Goal: Task Accomplishment & Management: Manage account settings

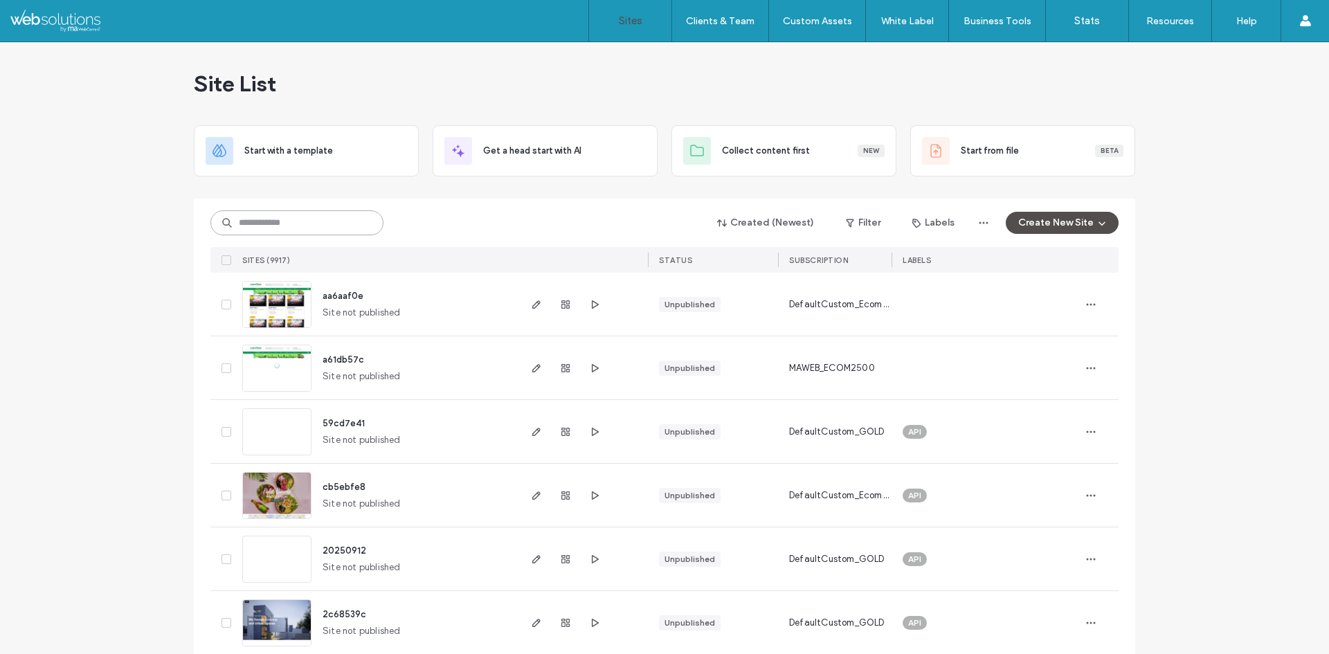
click at [264, 223] on input at bounding box center [296, 222] width 173 height 25
paste input "********"
type input "********"
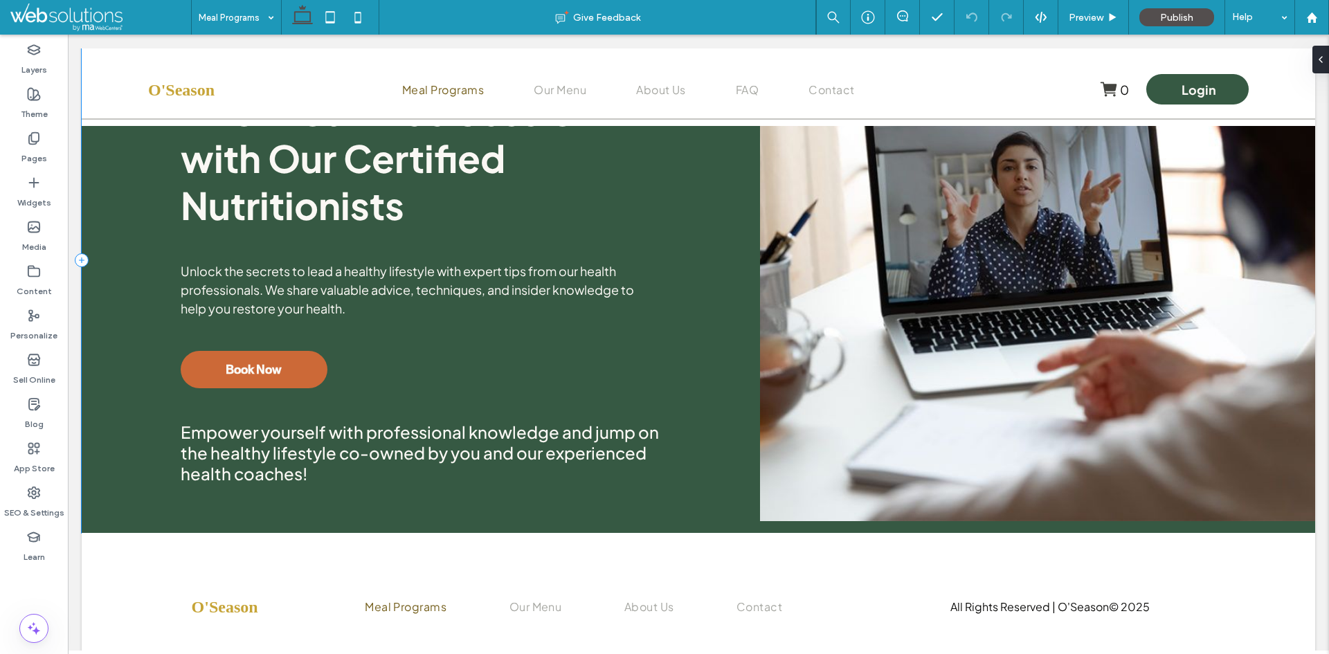
scroll to position [2496, 0]
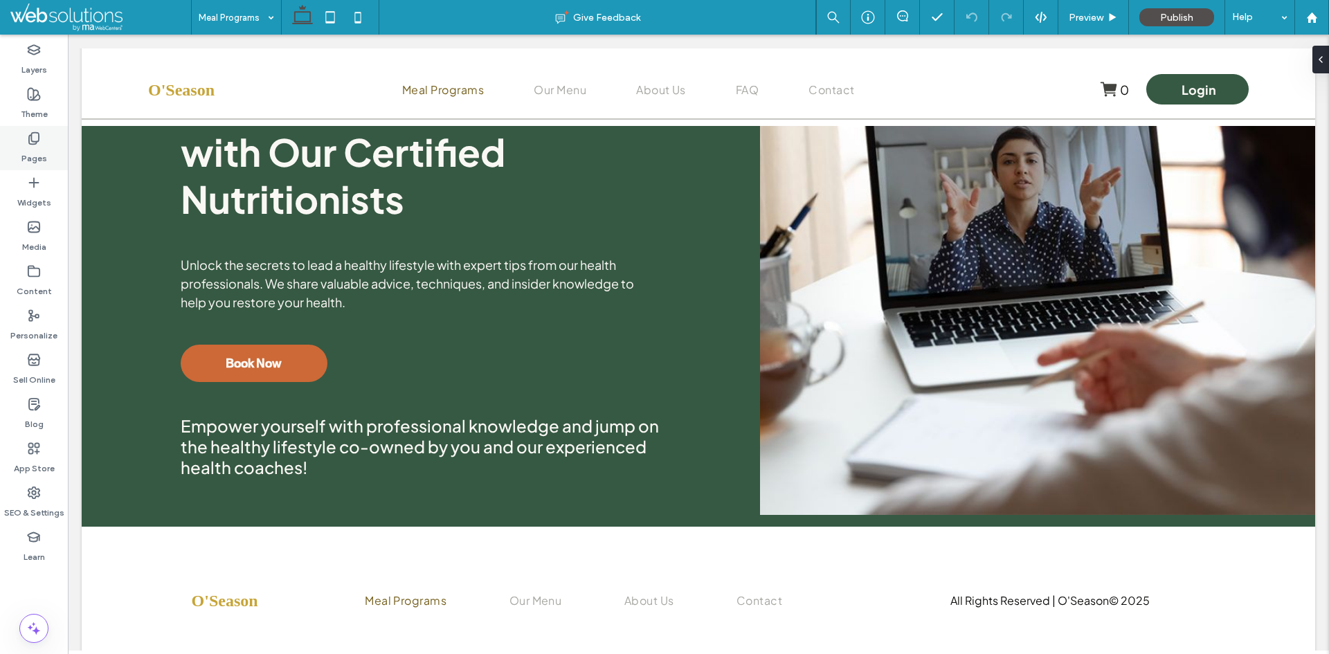
click at [16, 147] on div "Pages" at bounding box center [34, 148] width 68 height 44
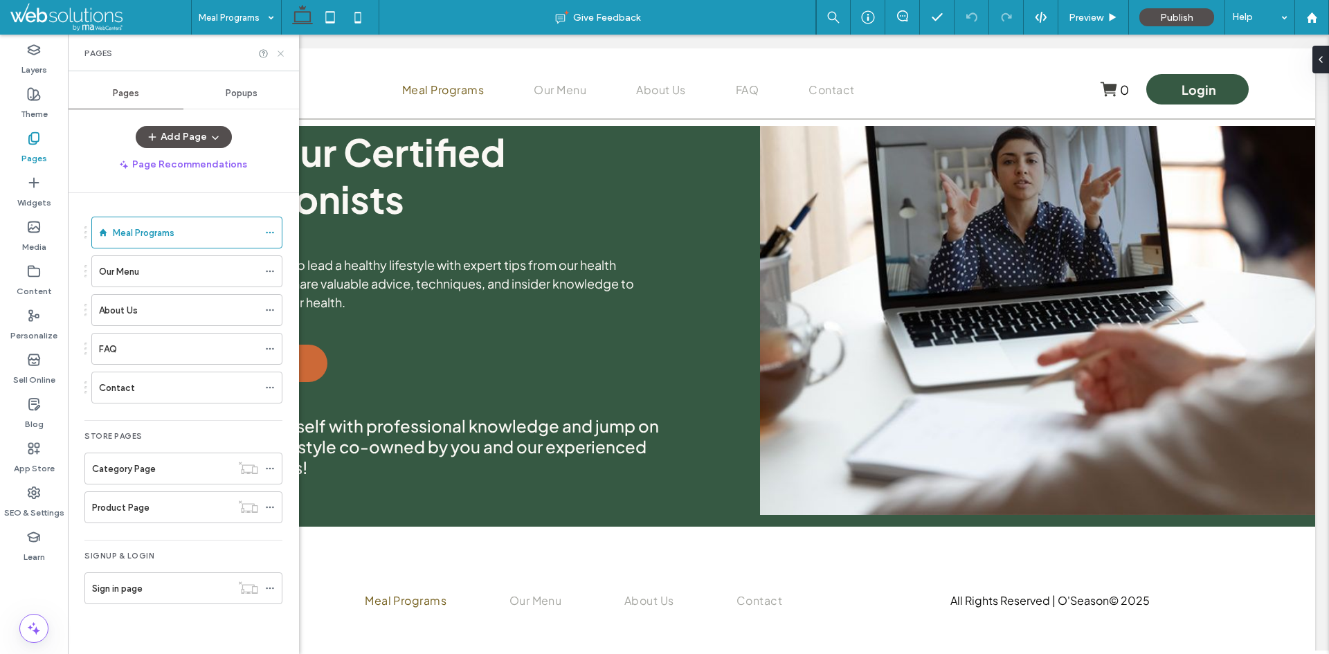
click at [282, 52] on use at bounding box center [281, 54] width 6 height 6
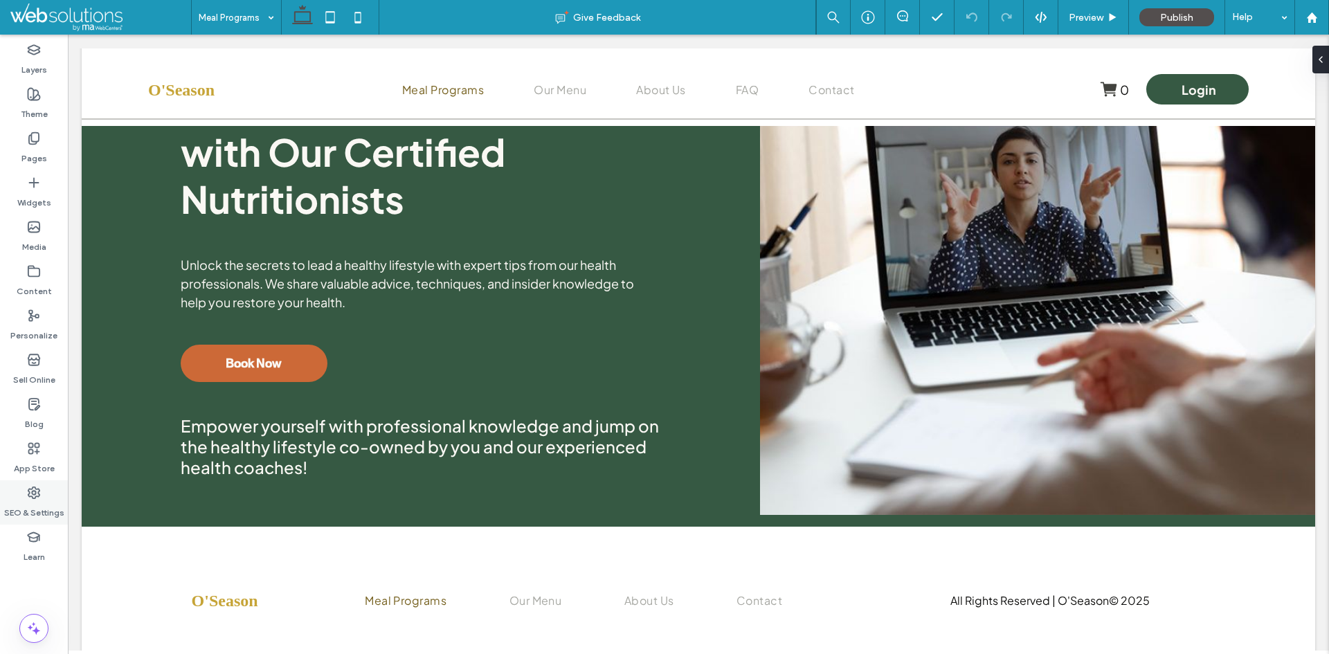
click at [42, 508] on label "SEO & Settings" at bounding box center [34, 509] width 60 height 19
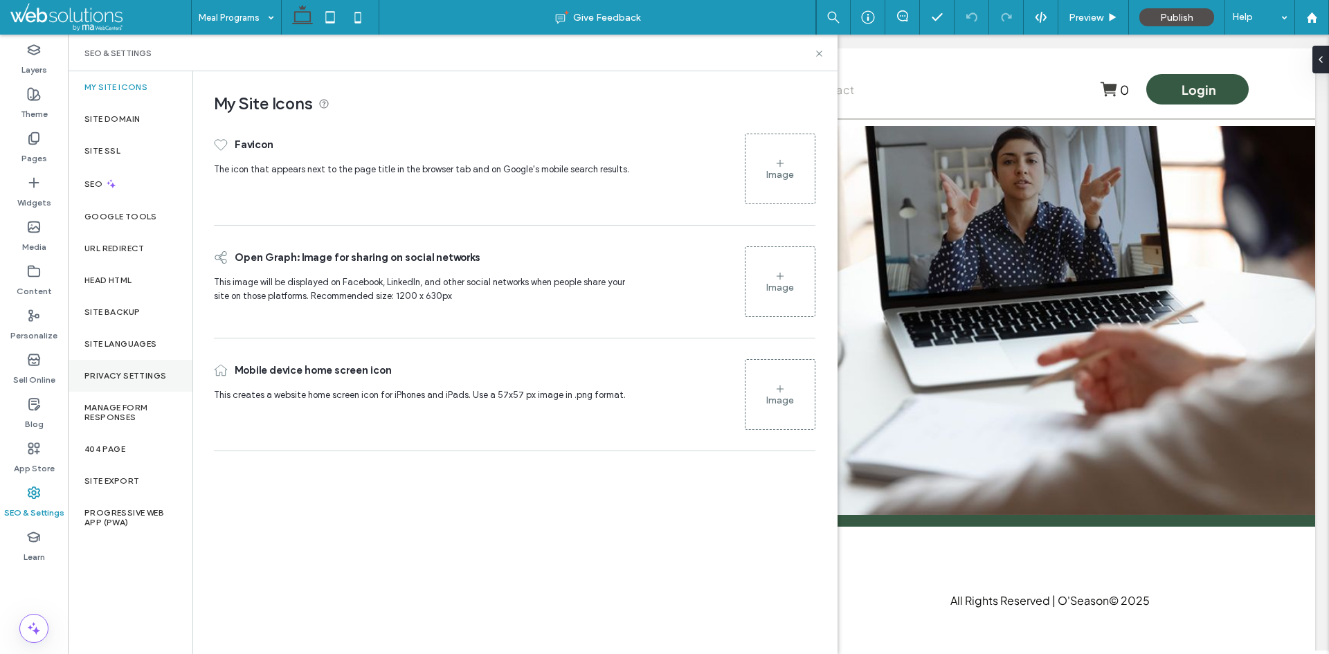
click at [137, 381] on div "Privacy Settings" at bounding box center [130, 376] width 125 height 32
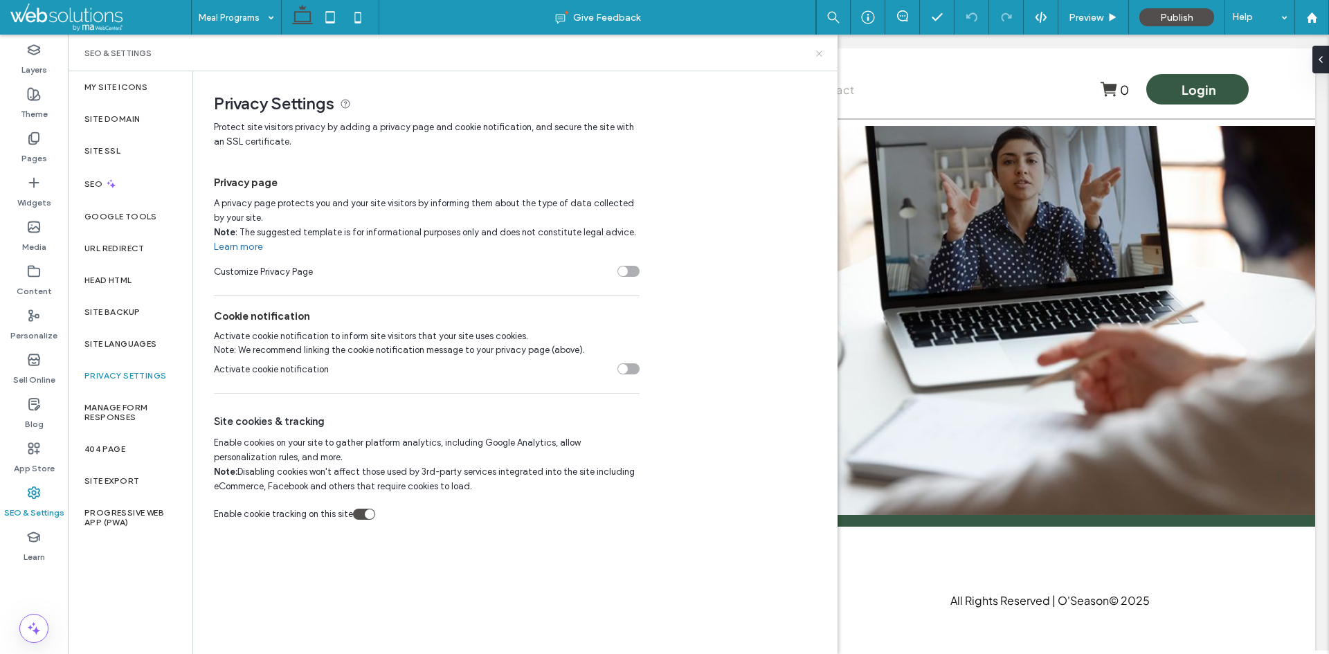
click at [819, 53] on use at bounding box center [819, 54] width 6 height 6
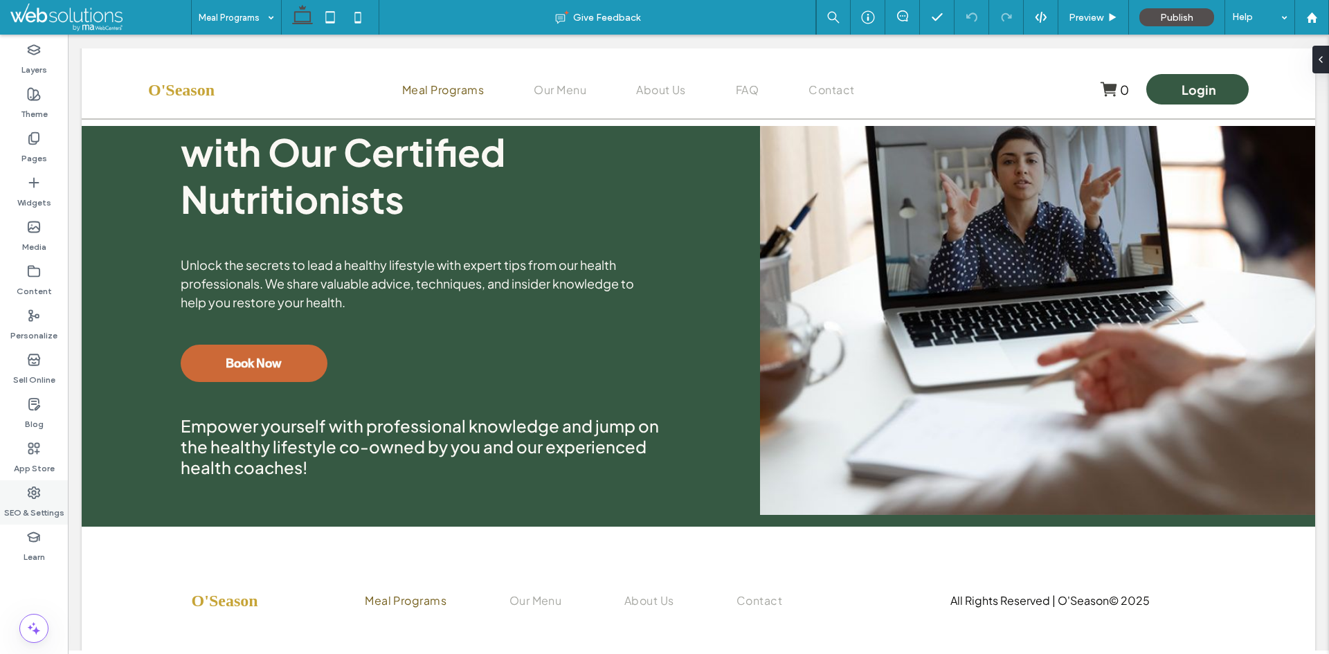
click at [39, 489] on use at bounding box center [33, 492] width 11 height 11
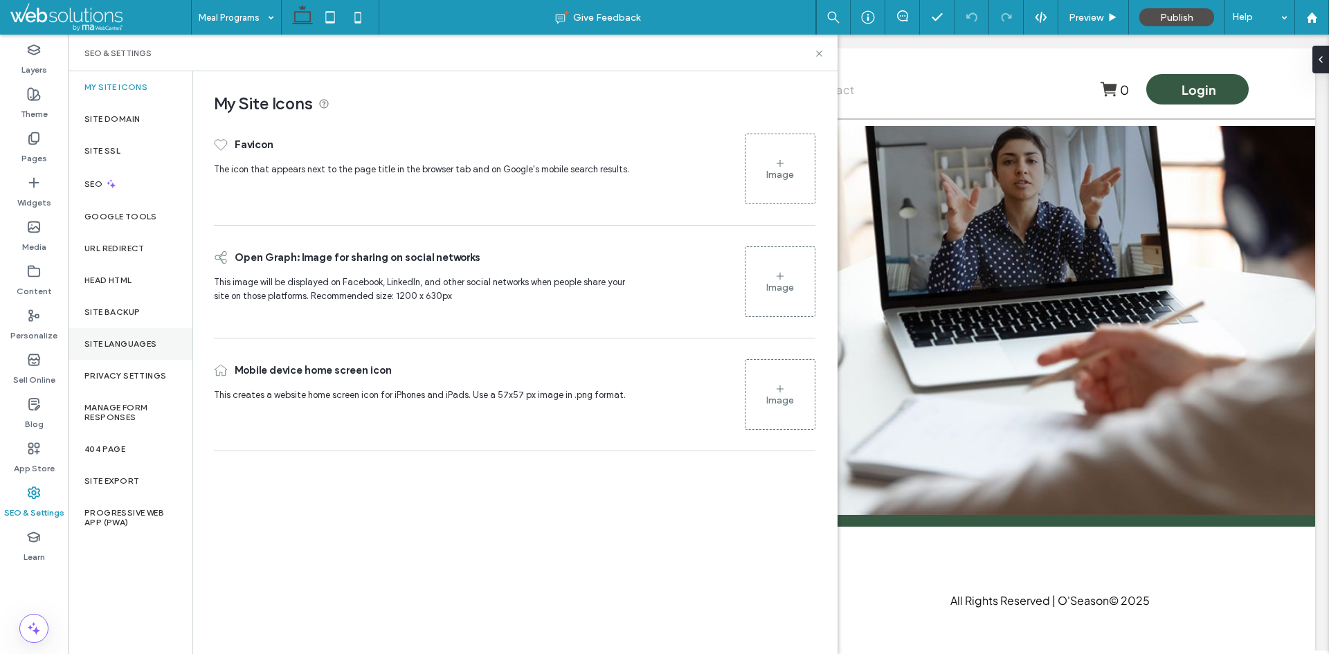
click at [133, 347] on label "Site Languages" at bounding box center [120, 344] width 73 height 10
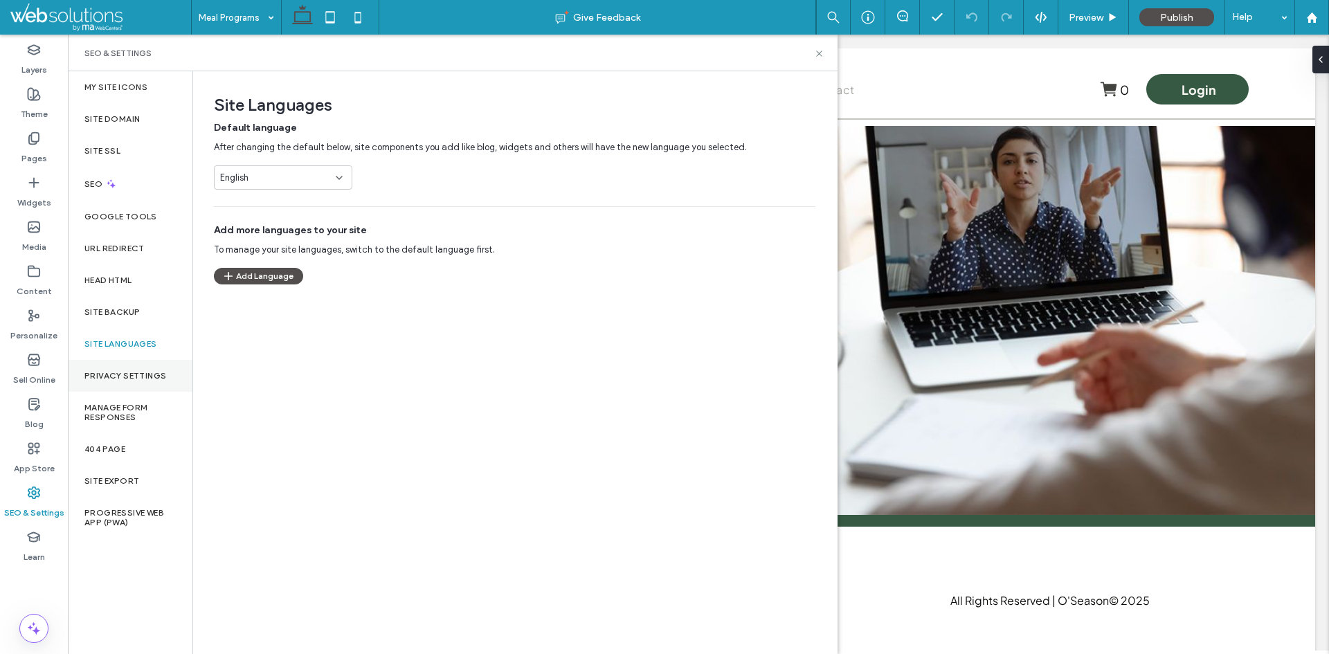
click at [127, 370] on div "Privacy Settings" at bounding box center [130, 376] width 125 height 32
